Goal: Task Accomplishment & Management: Manage account settings

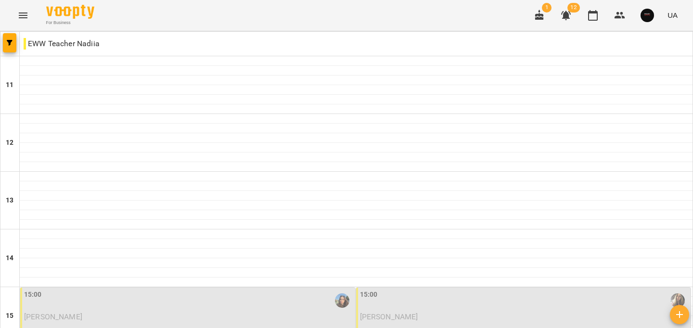
scroll to position [485, 0]
click at [184, 288] on div "15:00 [PERSON_NAME]" at bounding box center [355, 316] width 671 height 57
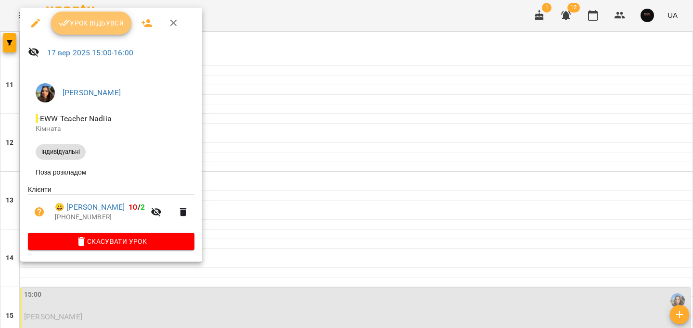
click at [104, 28] on span "Урок відбувся" at bounding box center [91, 23] width 65 height 12
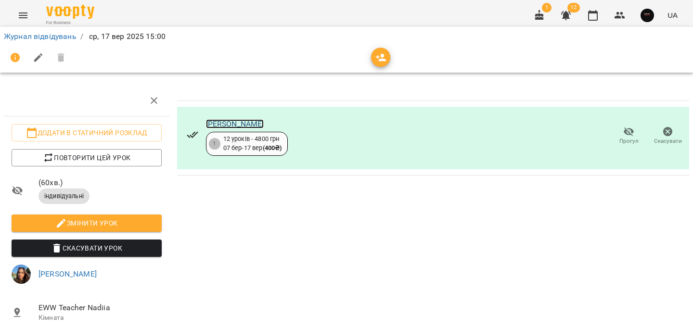
click at [235, 124] on link "[PERSON_NAME]" at bounding box center [235, 123] width 58 height 9
click at [43, 39] on link "Журнал відвідувань" at bounding box center [40, 36] width 73 height 9
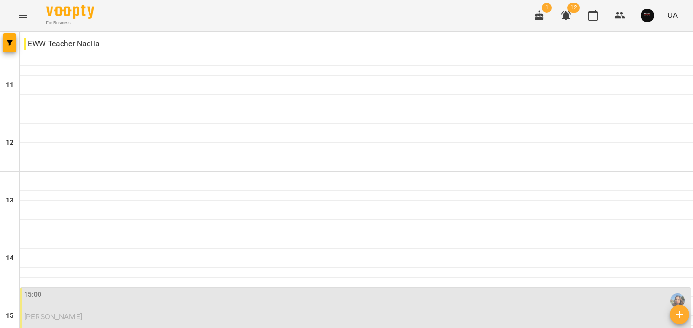
scroll to position [261, 0]
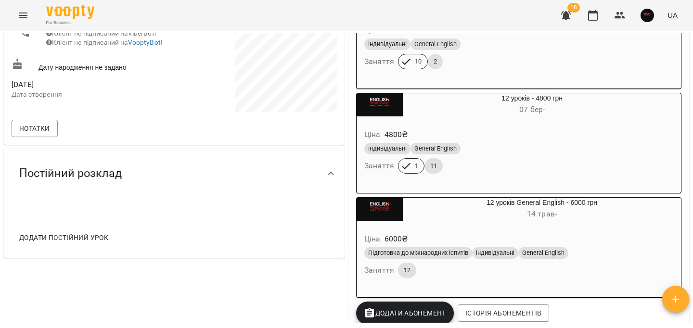
scroll to position [211, 0]
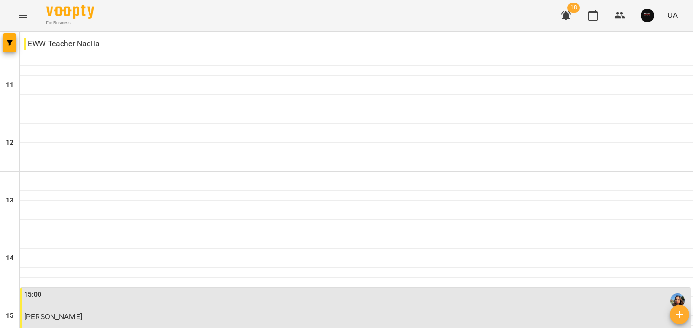
scroll to position [150, 0]
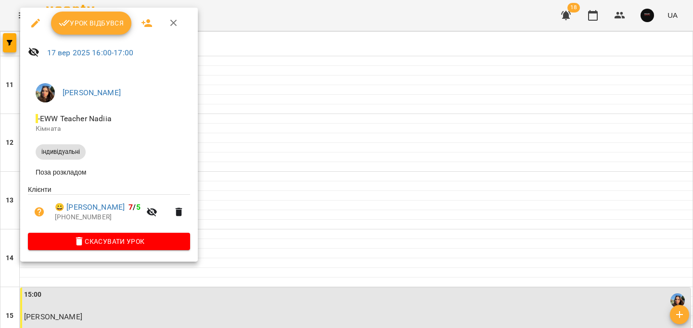
click at [109, 25] on span "Урок відбувся" at bounding box center [91, 23] width 65 height 12
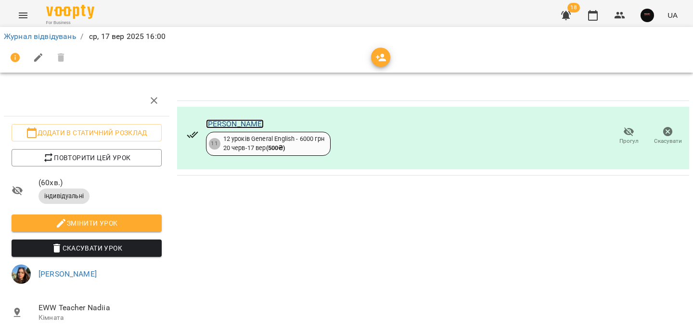
click at [258, 125] on link "[PERSON_NAME]" at bounding box center [235, 123] width 58 height 9
click at [55, 35] on link "Журнал відвідувань" at bounding box center [40, 36] width 73 height 9
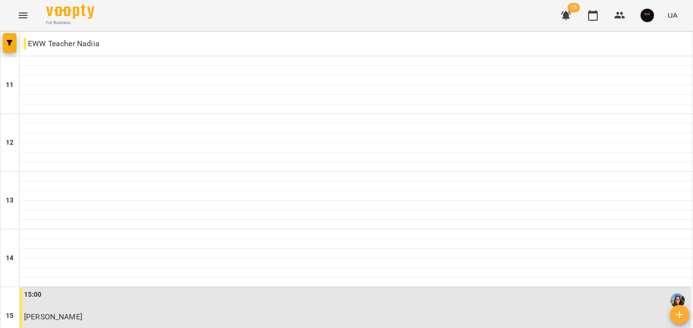
scroll to position [192, 0]
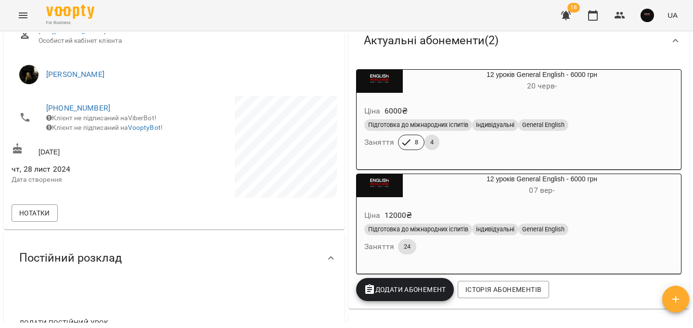
scroll to position [130, 0]
